Goal: Communication & Community: Answer question/provide support

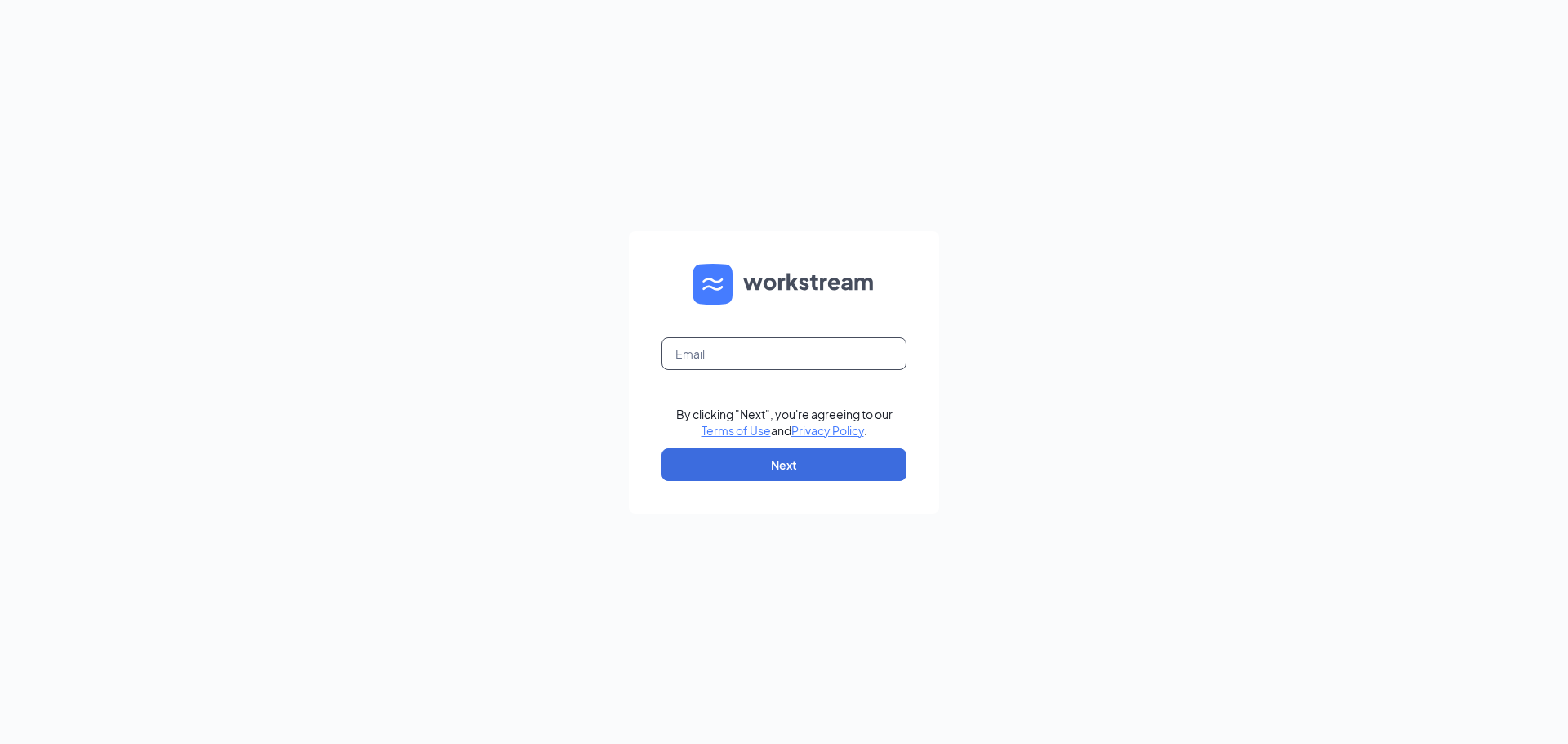
click at [799, 358] on input "text" at bounding box center [784, 354] width 245 height 33
type input "1304@hcihospitality.com"
drag, startPoint x: 762, startPoint y: 473, endPoint x: 758, endPoint y: 464, distance: 9.8
click at [762, 473] on button "Next" at bounding box center [784, 465] width 245 height 33
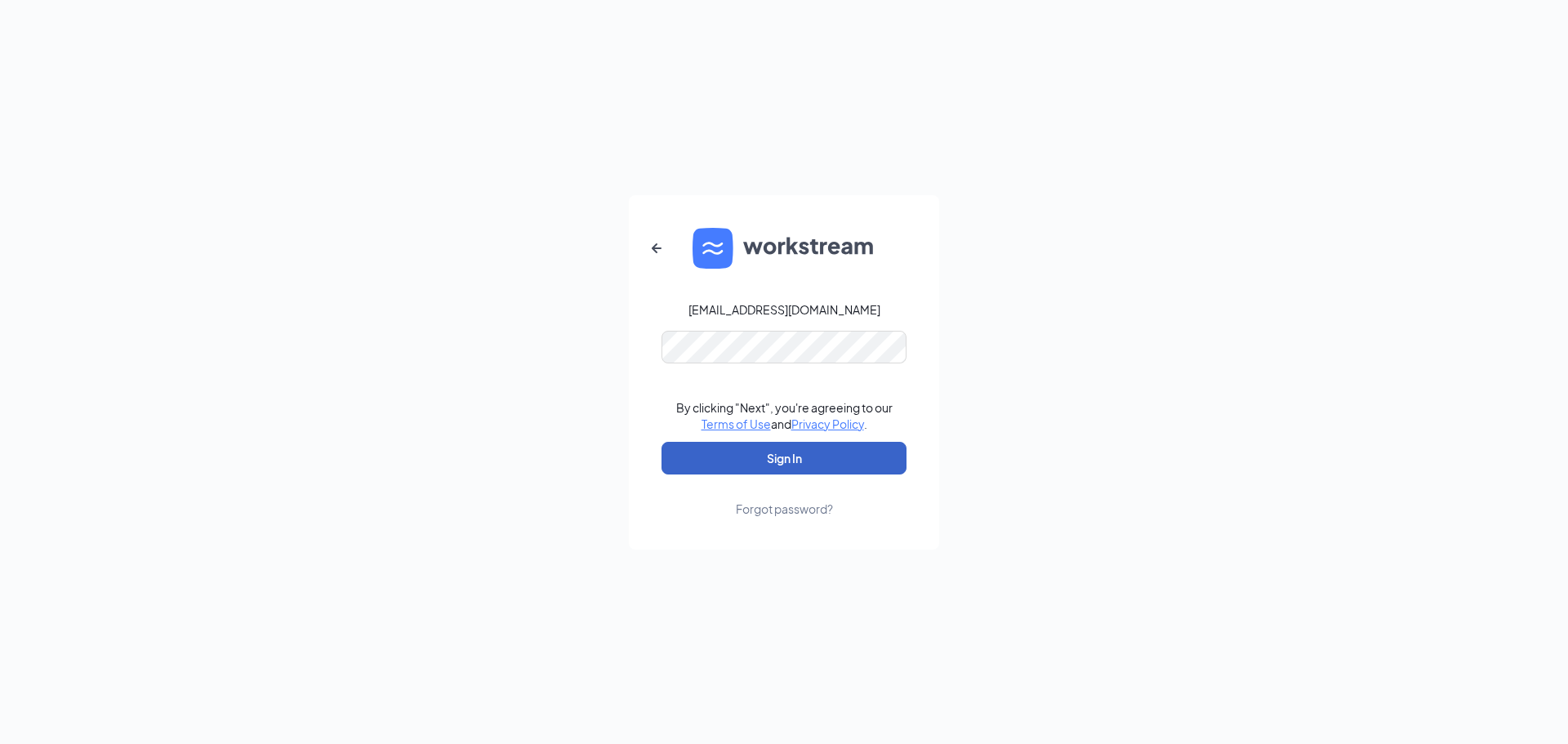
click at [855, 460] on button "Sign In" at bounding box center [784, 458] width 245 height 33
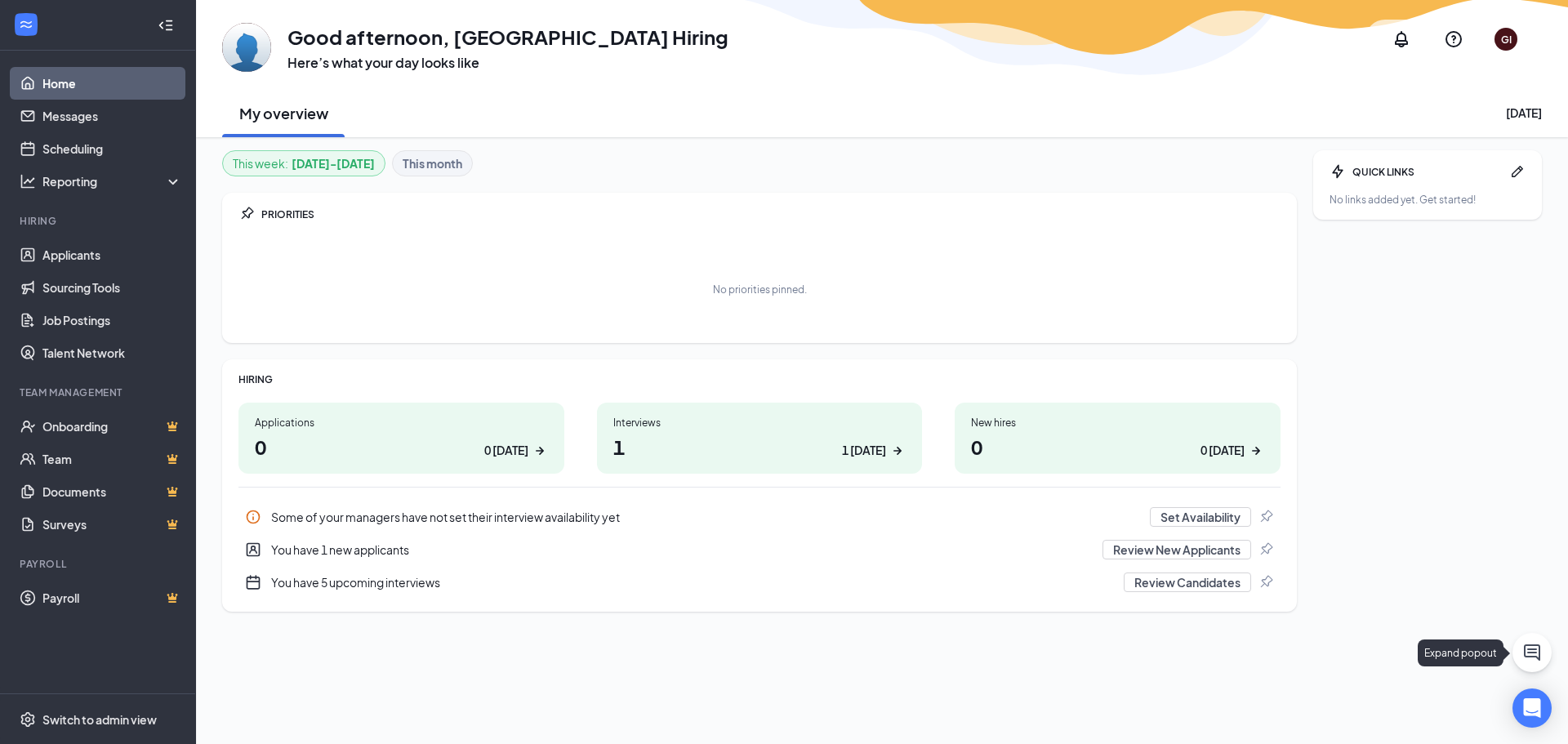
click at [1544, 638] on button at bounding box center [1532, 652] width 40 height 40
click at [1294, 728] on div "Chat" at bounding box center [1339, 724] width 250 height 26
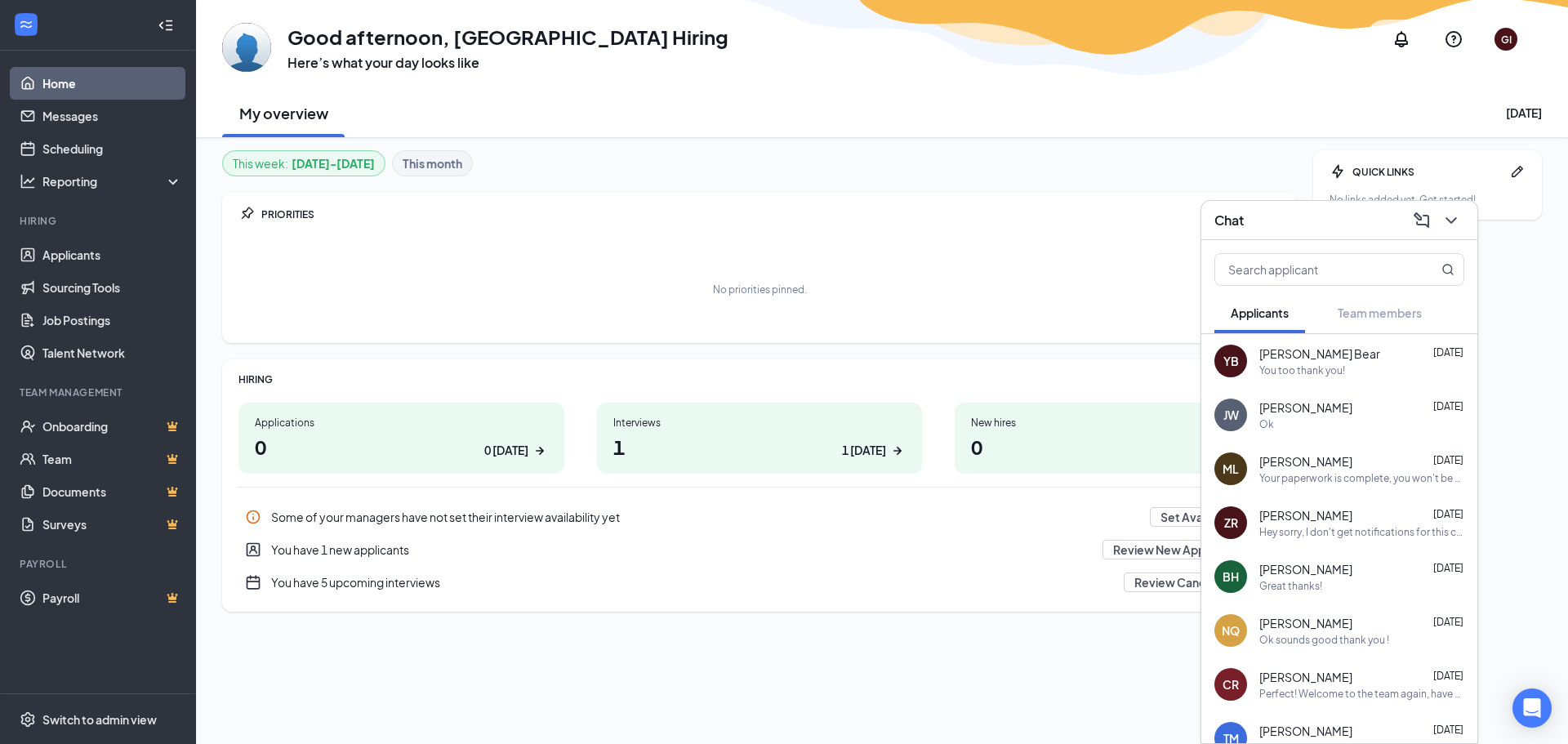
click at [1274, 381] on div "[PERSON_NAME] [DATE] You too thank you!" at bounding box center [1339, 361] width 276 height 54
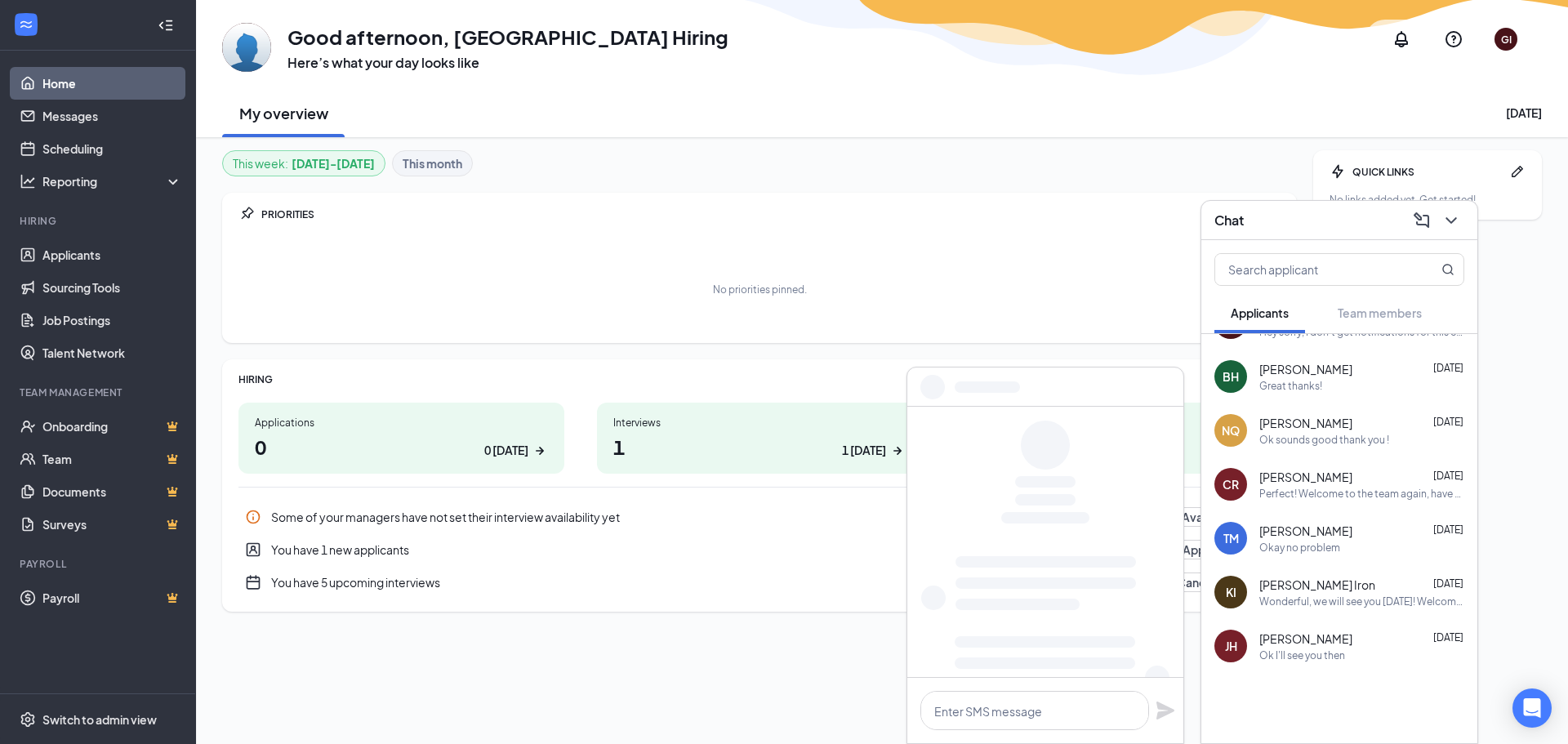
scroll to position [212, 0]
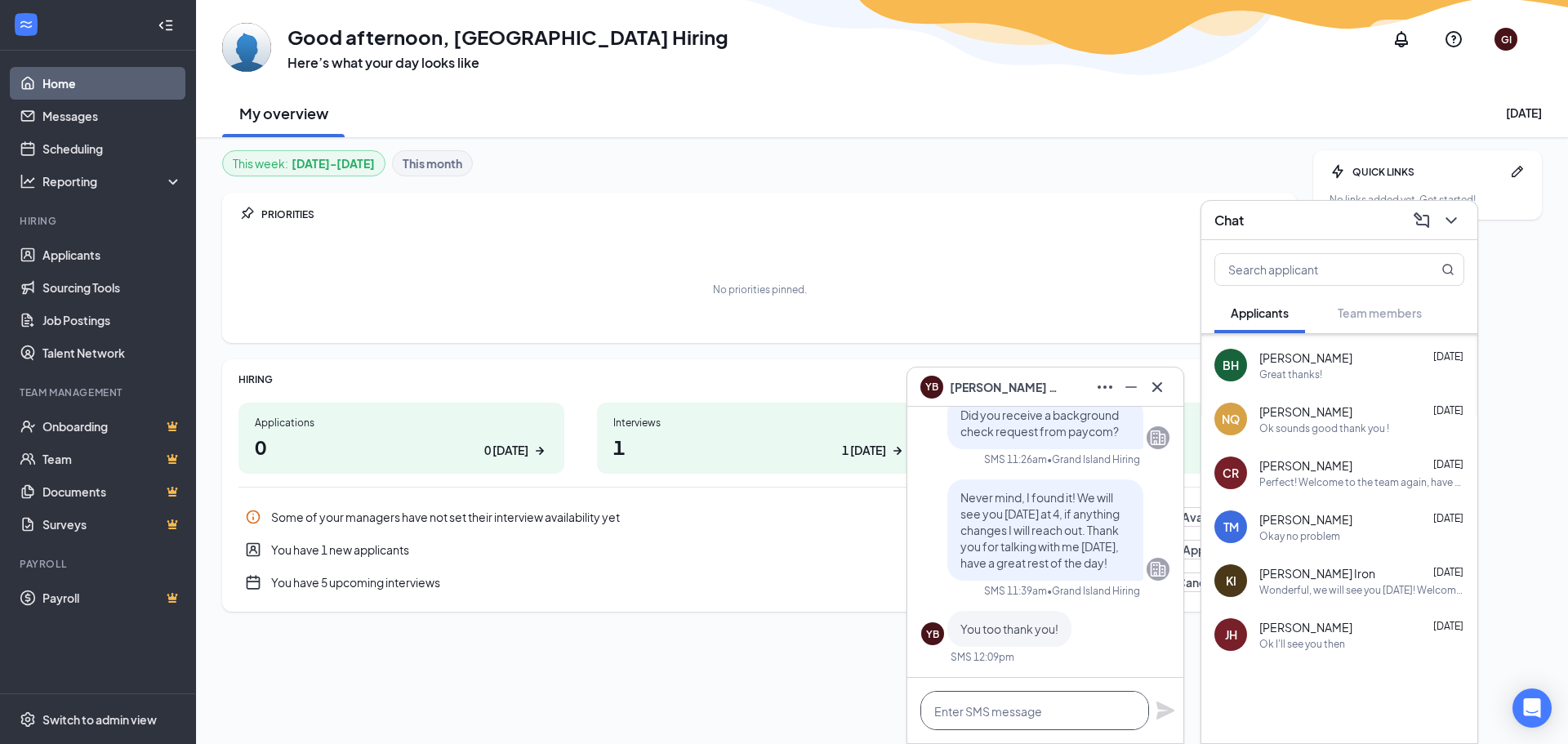
click at [1016, 705] on textarea at bounding box center [1035, 710] width 229 height 40
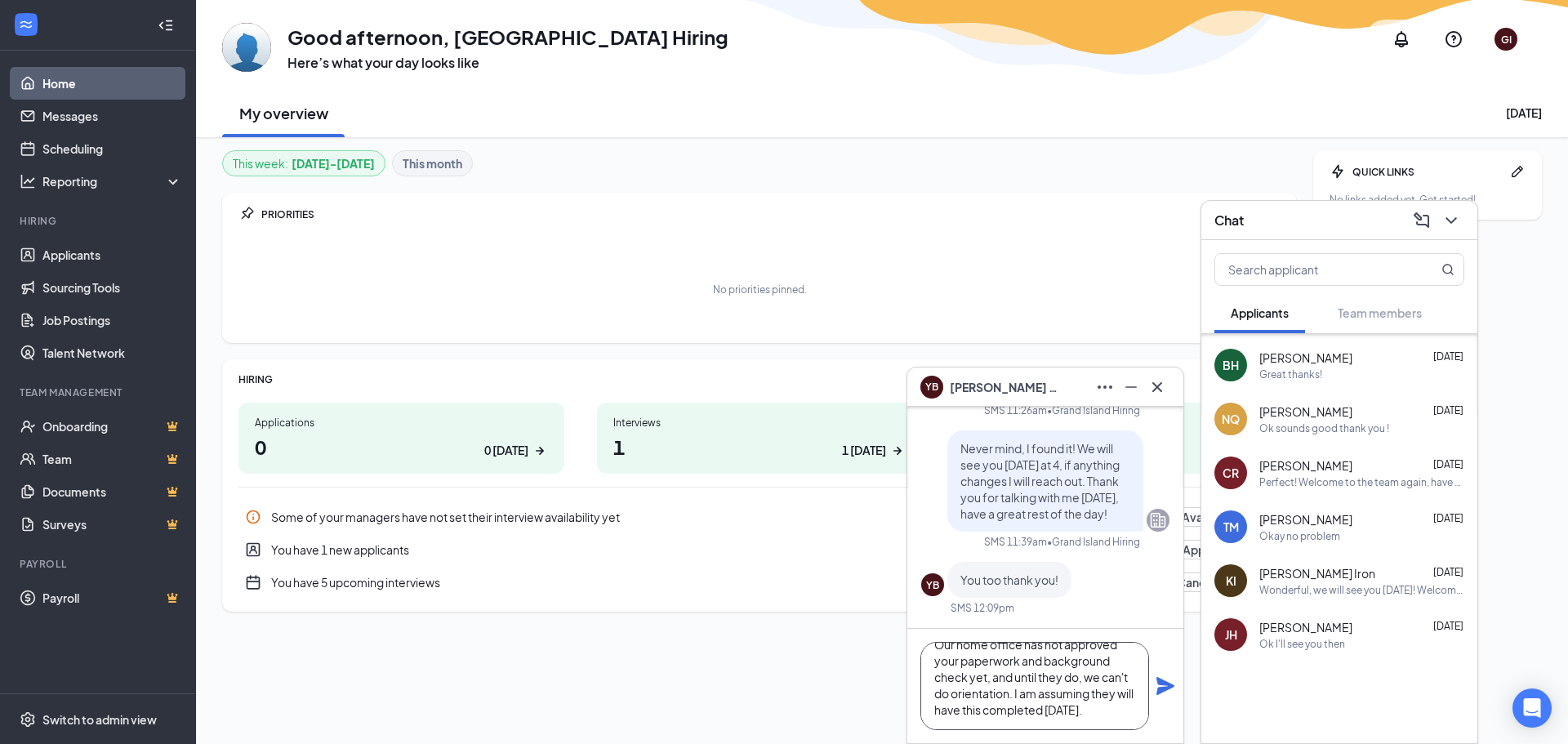
scroll to position [84, 0]
type textarea "Hi [PERSON_NAME], this is [PERSON_NAME] again. I am so sorry to have to do this…"
click at [1163, 681] on icon "Plane" at bounding box center [1165, 686] width 18 height 18
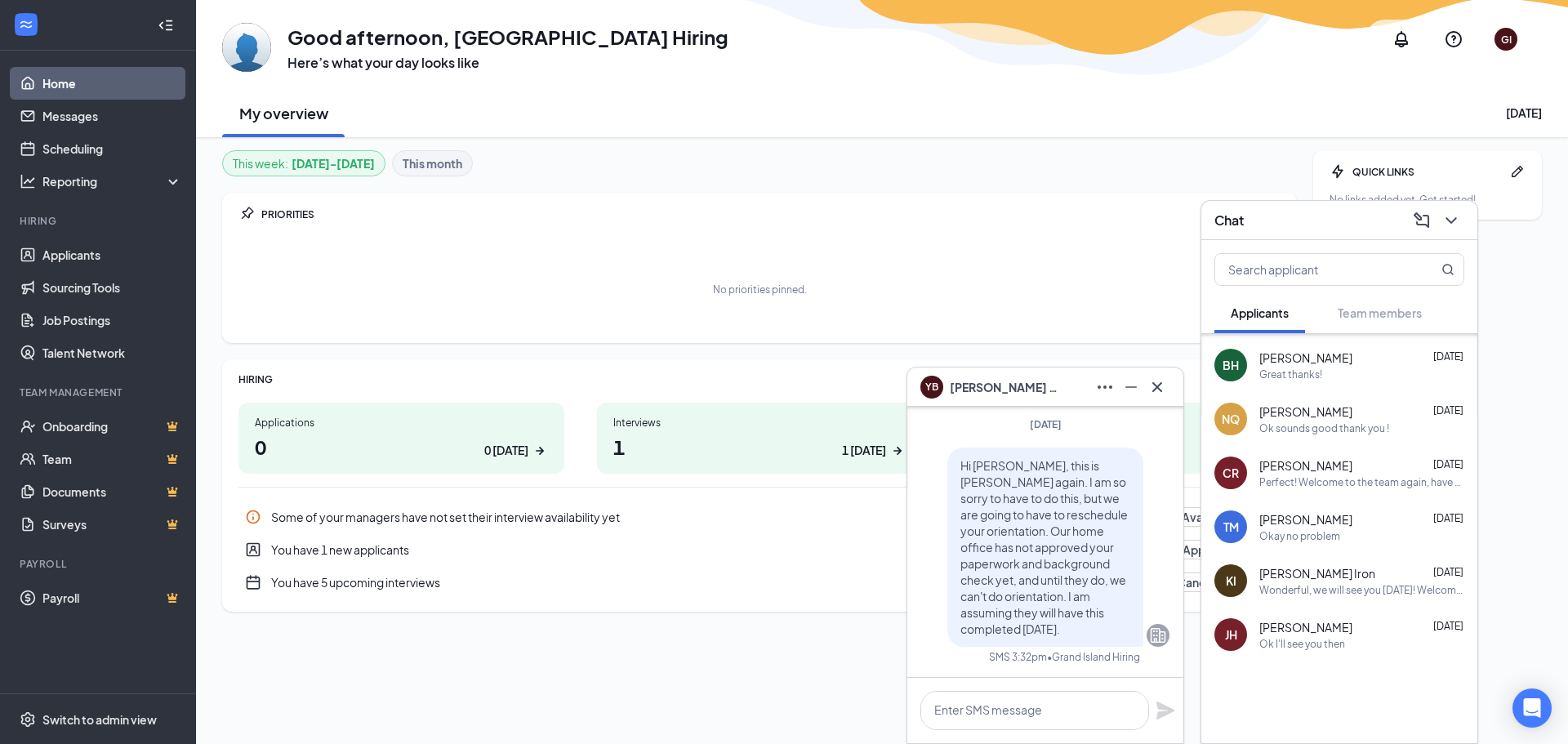
scroll to position [0, 0]
click at [1041, 704] on textarea at bounding box center [1035, 710] width 229 height 40
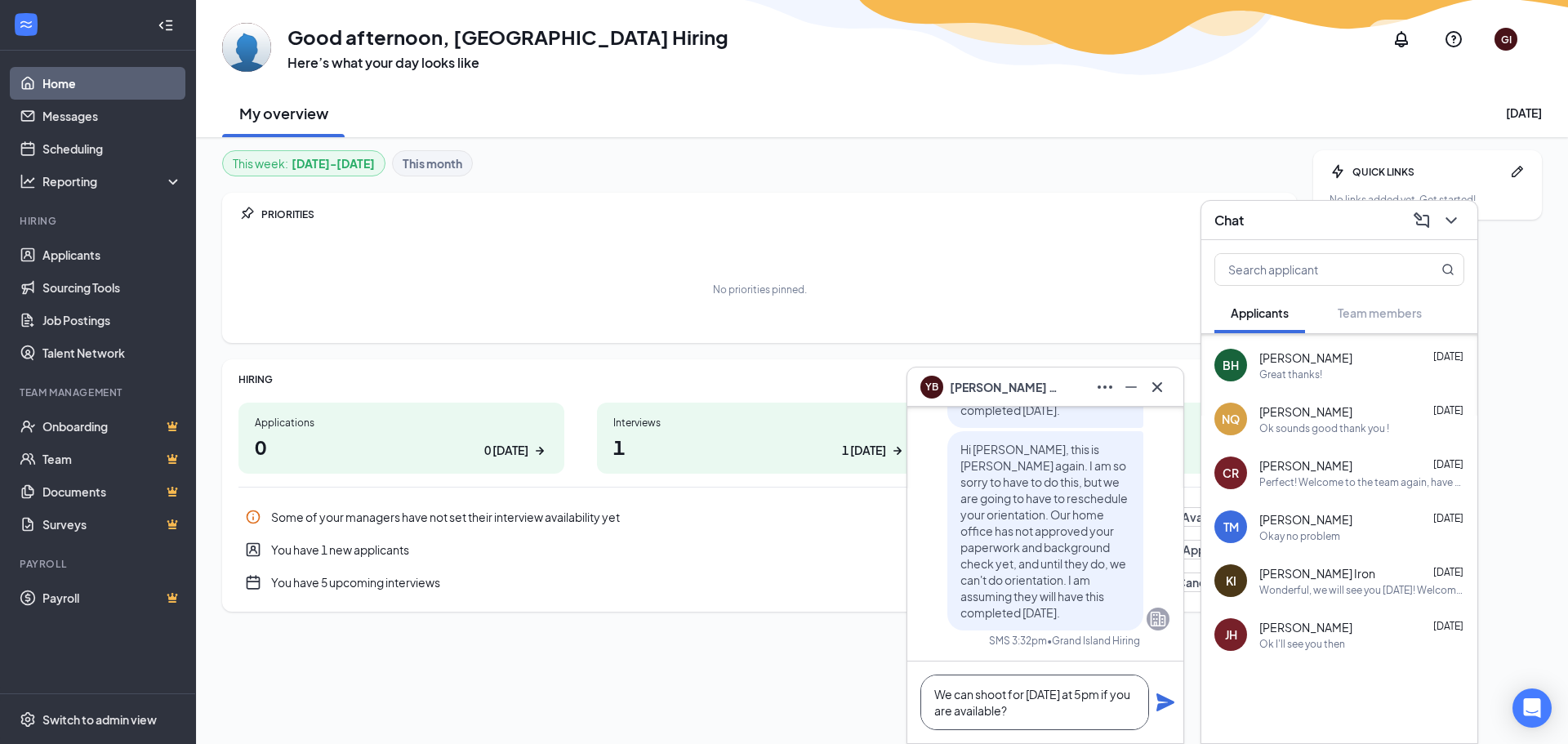
type textarea "We can shoot for [DATE] at 5pm if you are available?"
click at [1160, 700] on icon "Plane" at bounding box center [1165, 703] width 18 height 18
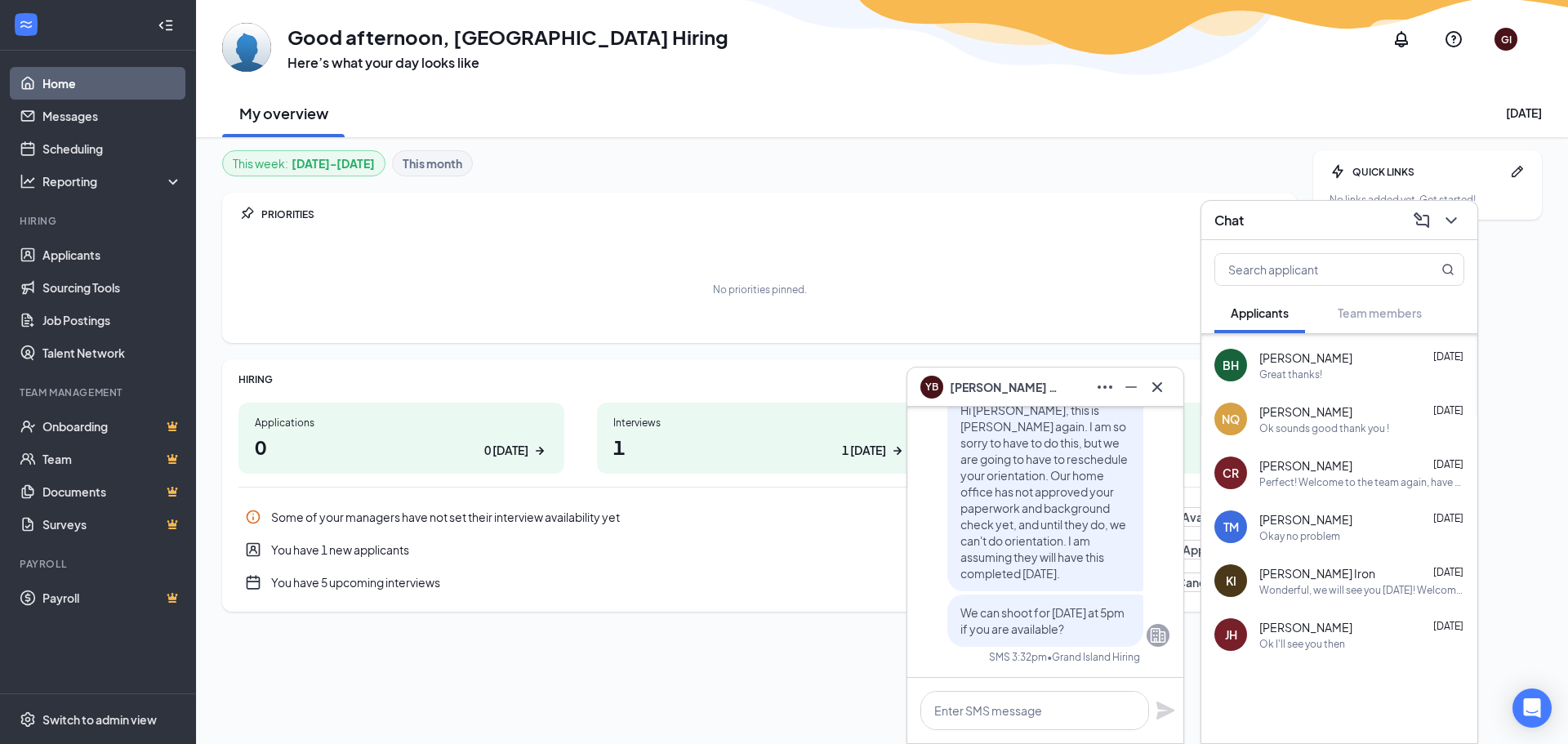
scroll to position [0, 0]
click at [1160, 390] on icon "Cross" at bounding box center [1157, 386] width 10 height 10
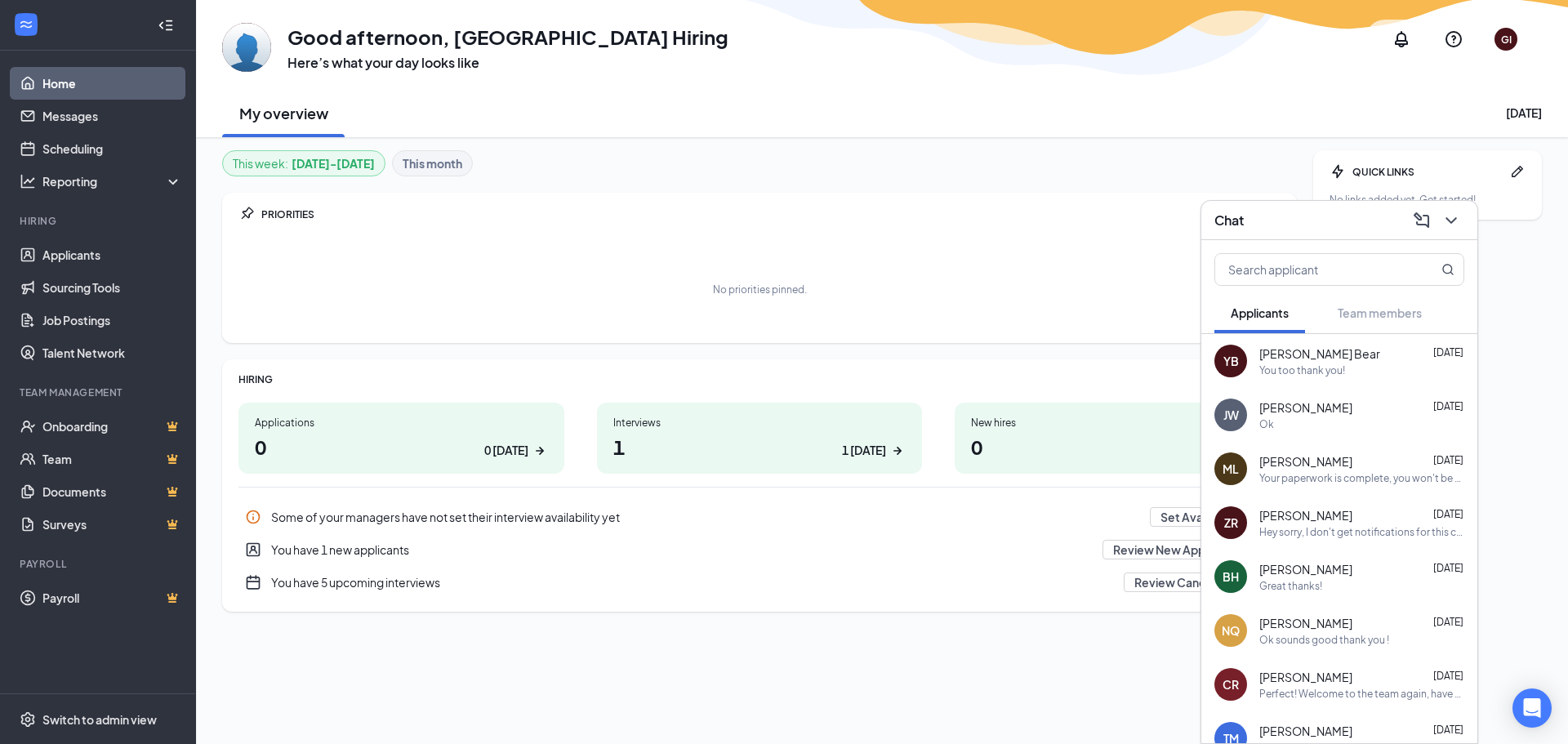
click at [1340, 384] on div "[PERSON_NAME] [DATE] You too thank you!" at bounding box center [1339, 361] width 276 height 54
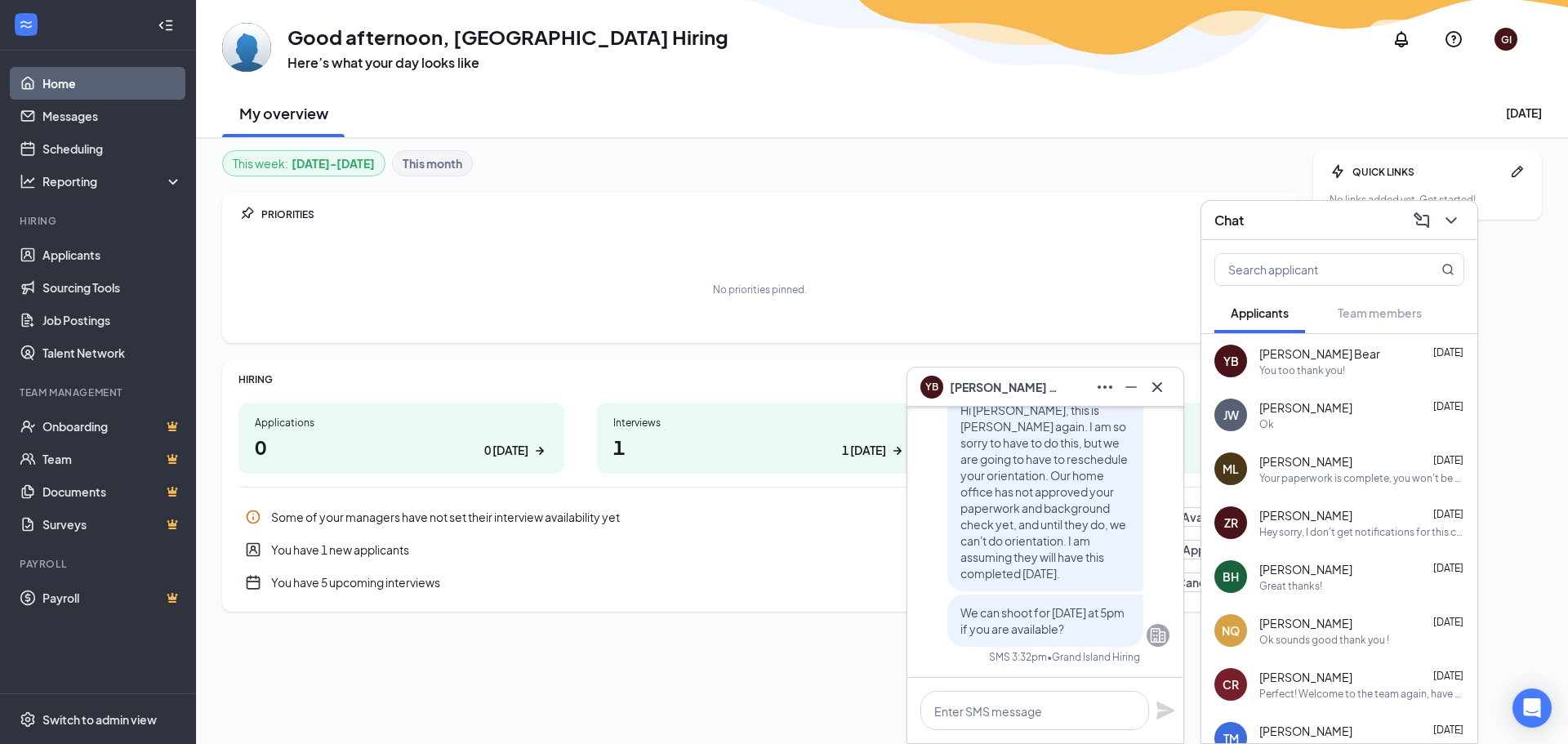
click at [1173, 383] on div "YB Yanique Bear" at bounding box center [1046, 387] width 276 height 40
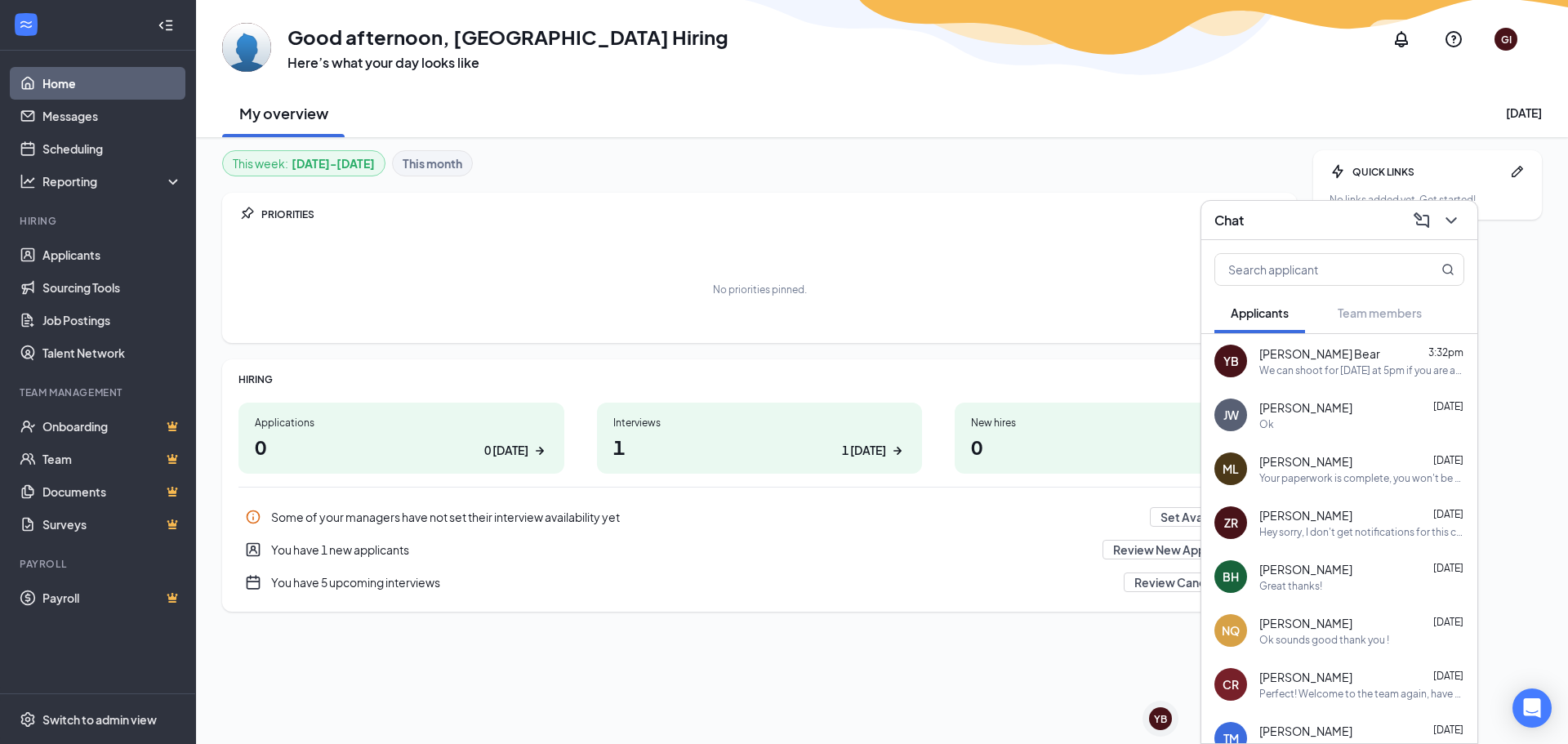
click at [1449, 223] on icon "ChevronDown" at bounding box center [1450, 220] width 19 height 19
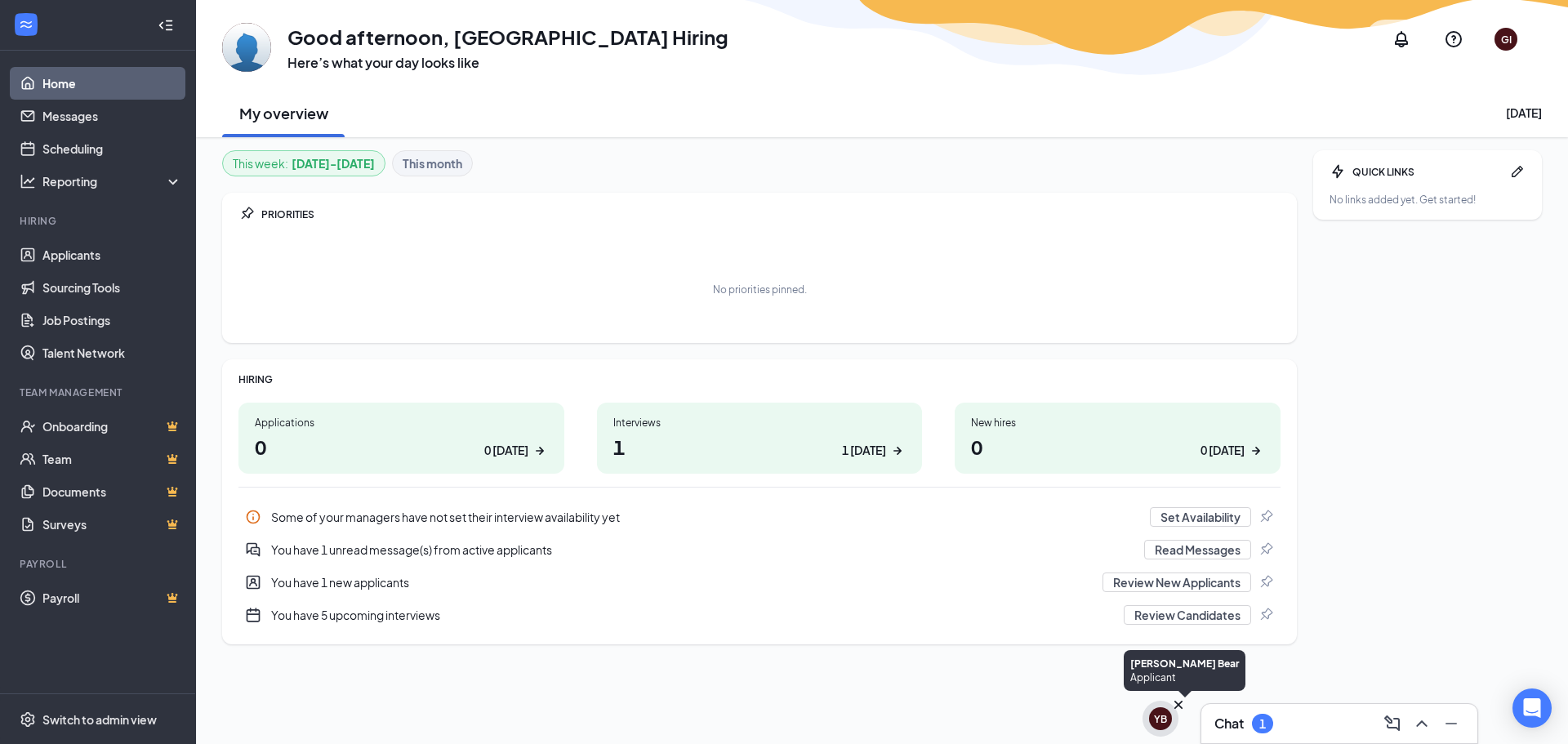
click at [1163, 725] on div "YB" at bounding box center [1161, 718] width 13 height 14
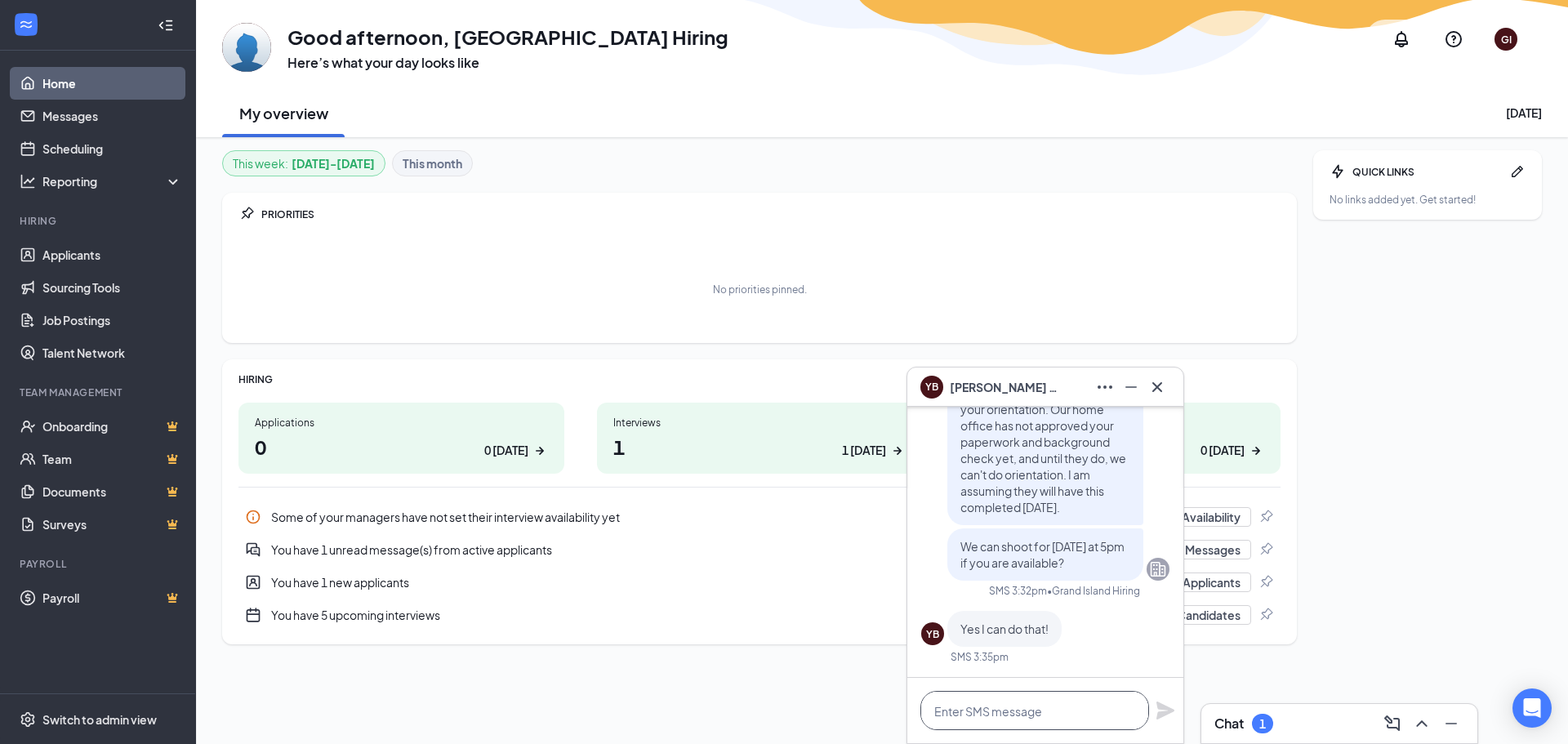
click at [1062, 704] on textarea at bounding box center [1035, 710] width 229 height 40
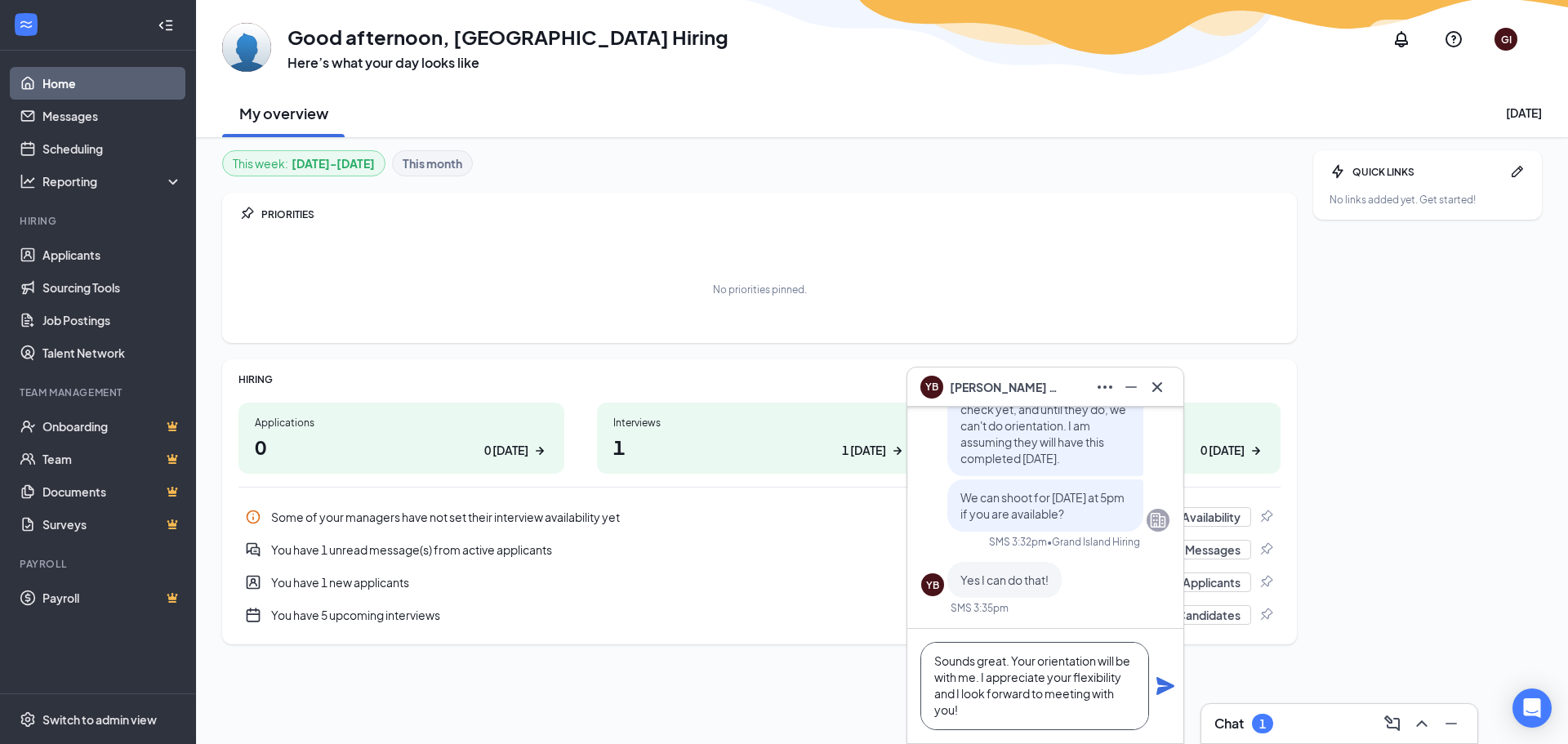
scroll to position [2, 0]
type textarea "Sounds great. Your orientation will be with me. I appreciate your flexibility a…"
click at [1165, 688] on icon "Plane" at bounding box center [1165, 686] width 18 height 18
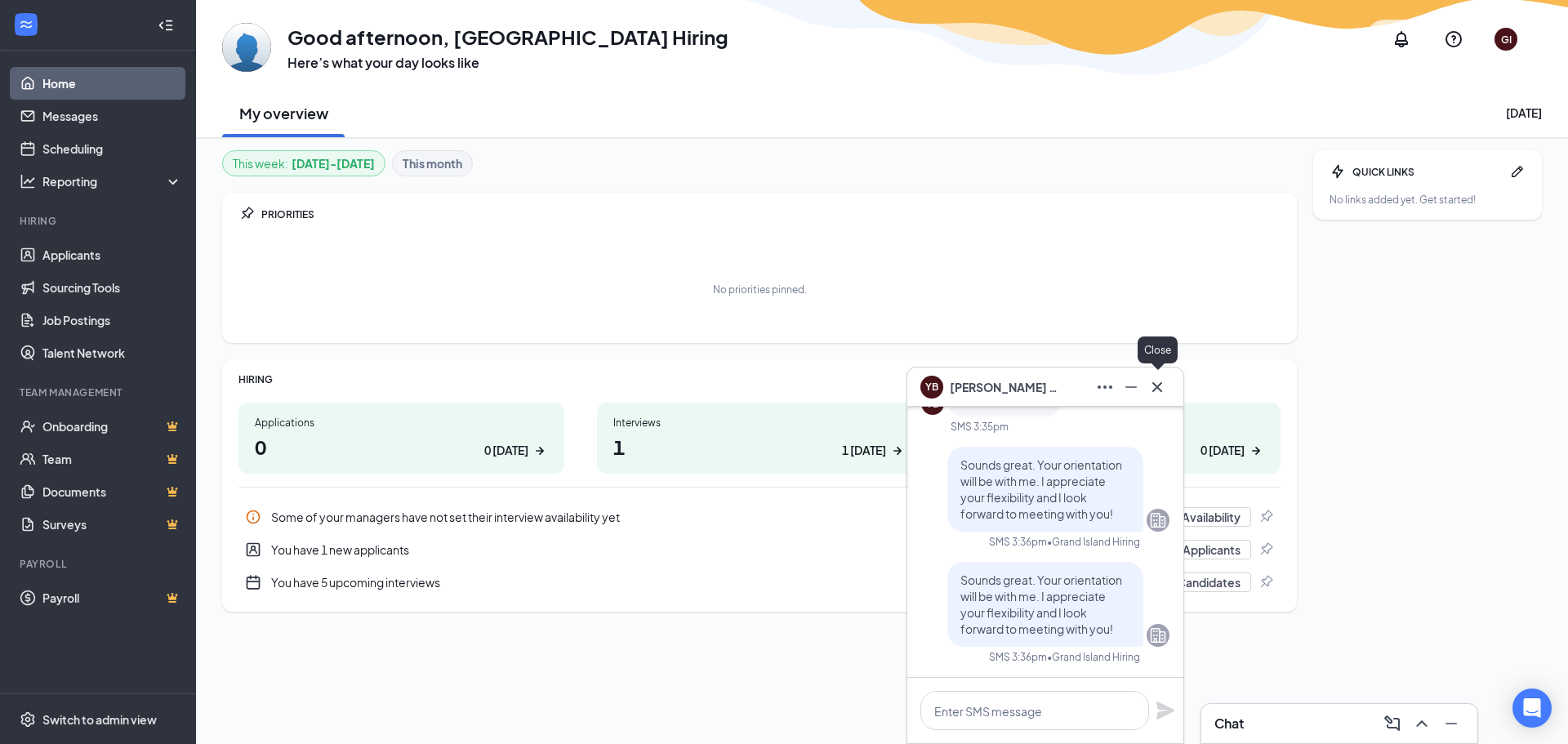
click at [1157, 387] on icon "Cross" at bounding box center [1157, 386] width 10 height 10
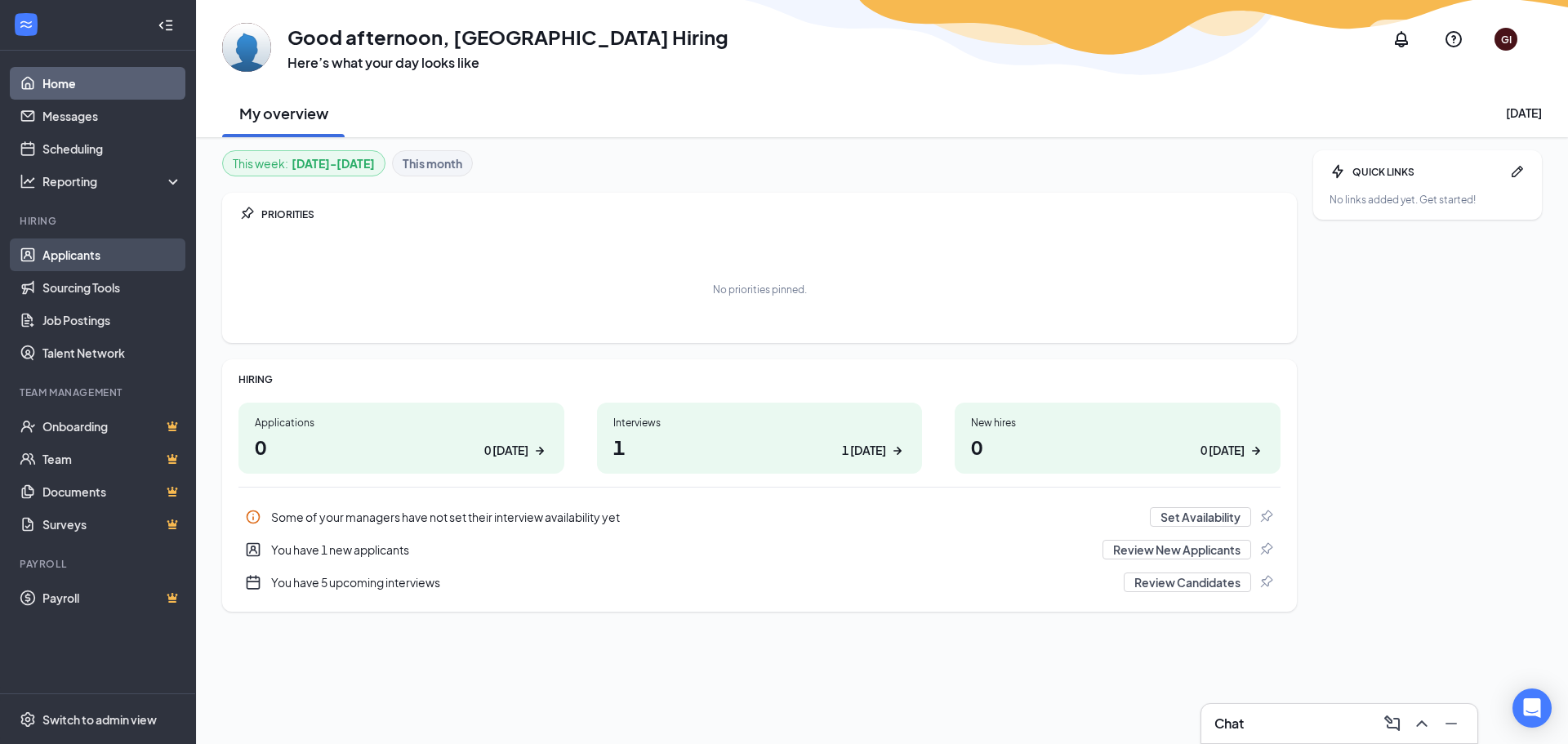
click at [88, 257] on link "Applicants" at bounding box center [112, 255] width 140 height 33
